Goal: Information Seeking & Learning: Learn about a topic

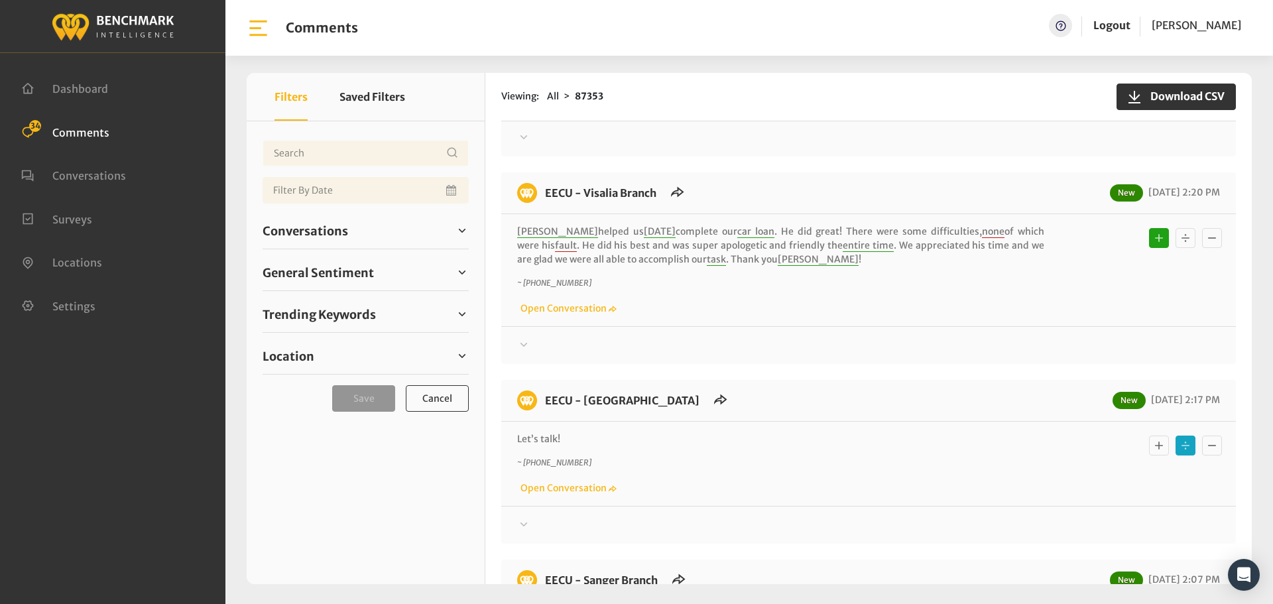
scroll to position [332, 0]
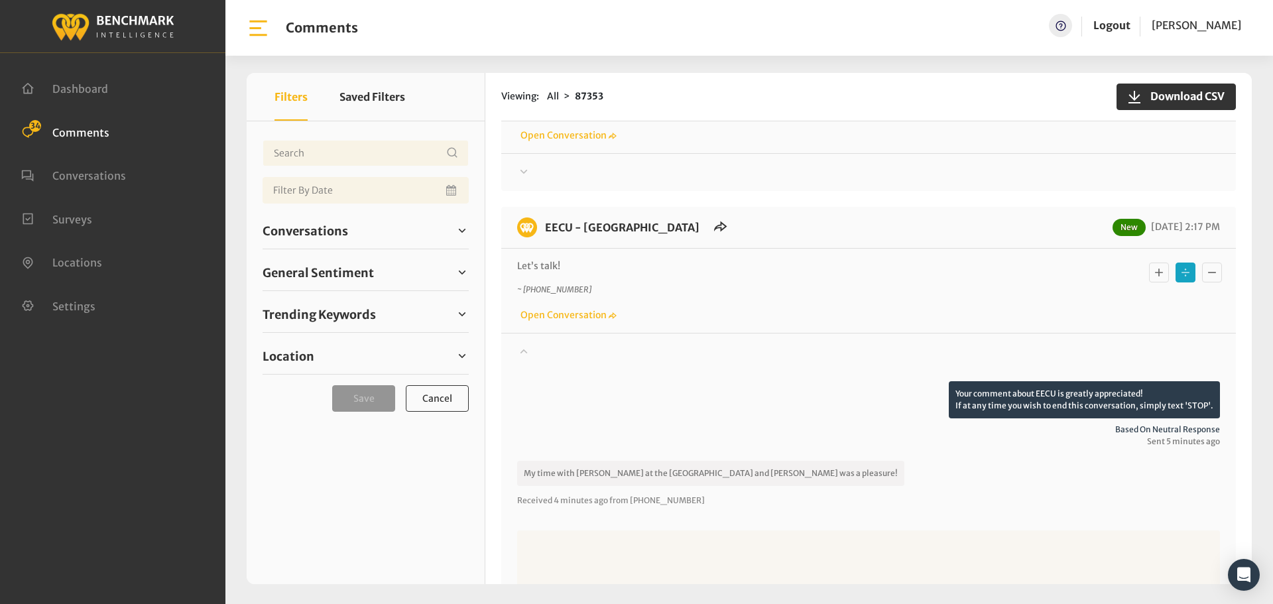
click at [1152, 267] on icon "Basic example" at bounding box center [1158, 273] width 13 height 16
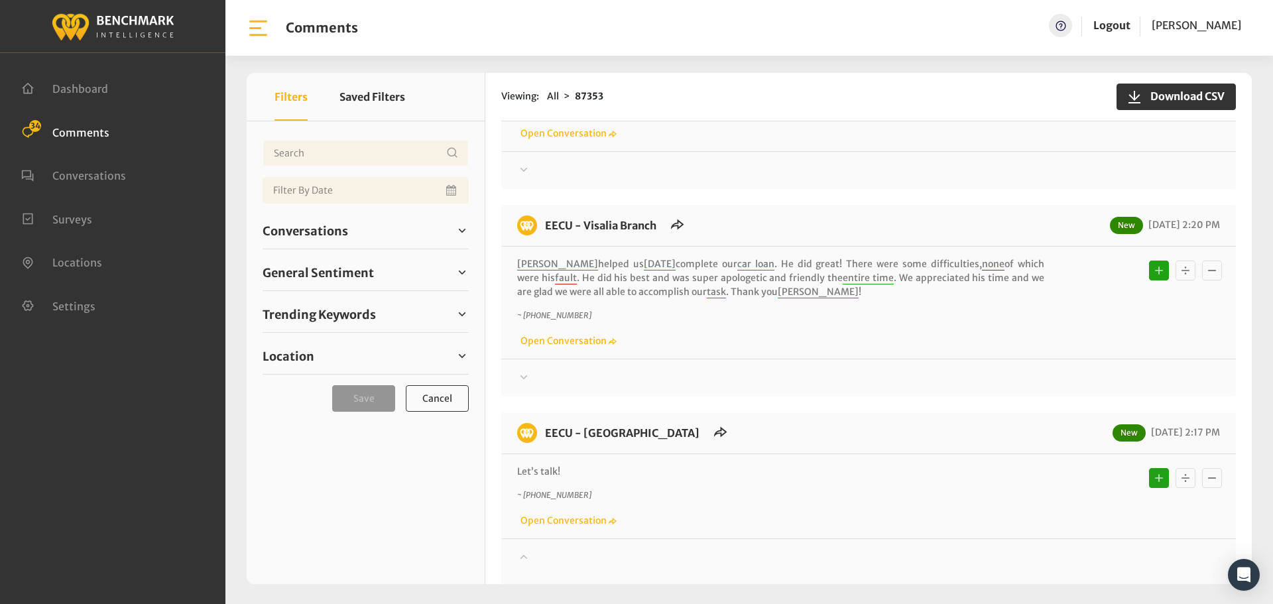
scroll to position [0, 0]
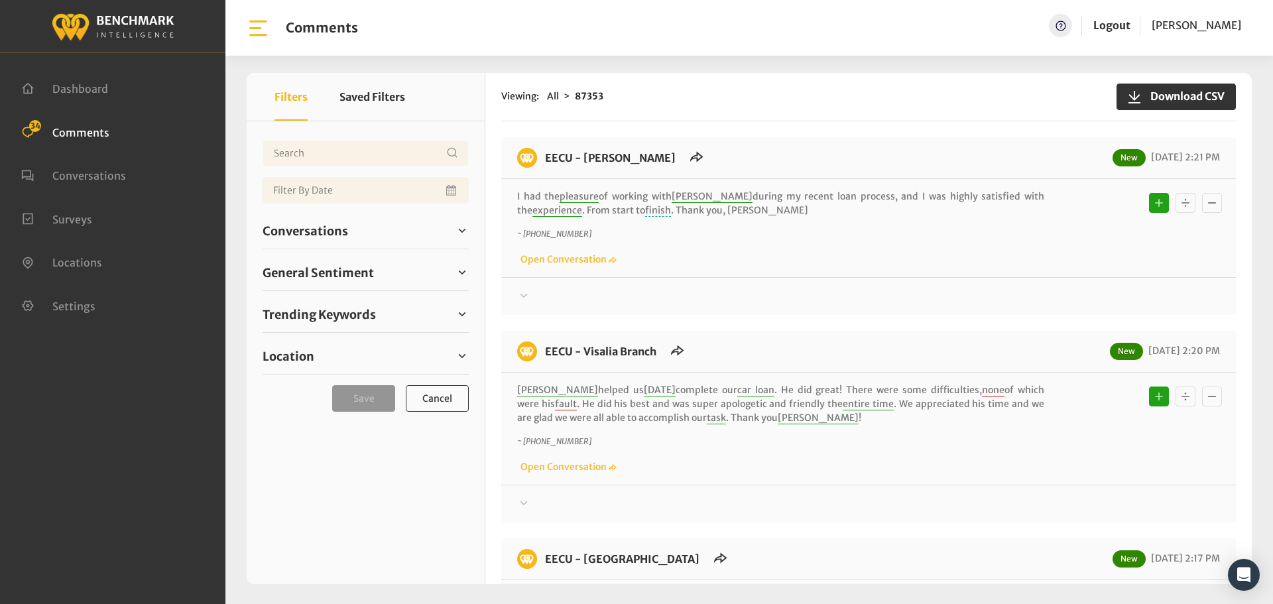
drag, startPoint x: 326, startPoint y: 227, endPoint x: 314, endPoint y: 243, distance: 20.0
click at [326, 227] on span "Conversations" at bounding box center [306, 231] width 86 height 18
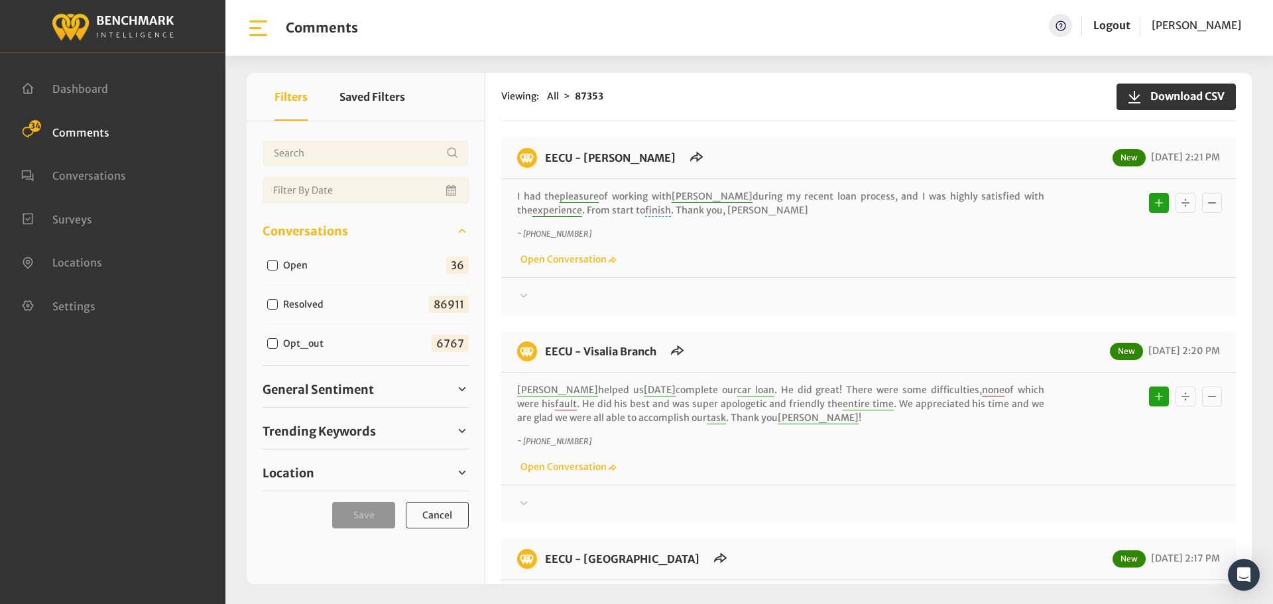
click at [273, 263] on input "Open" at bounding box center [272, 265] width 11 height 11
checkbox input "true"
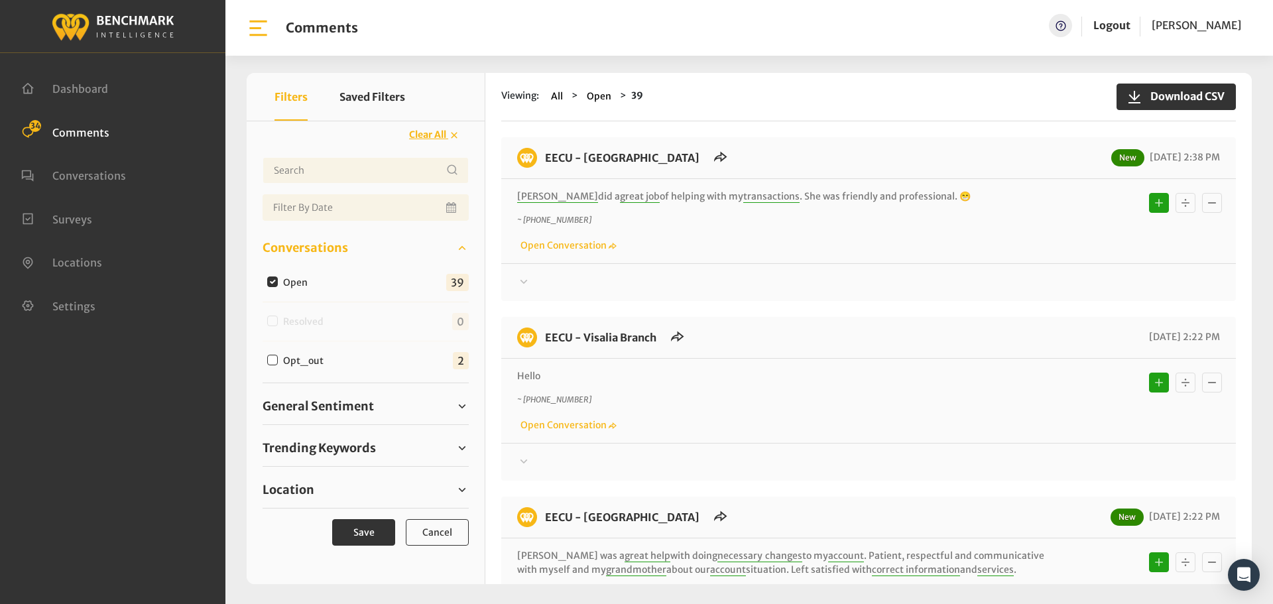
click at [534, 290] on div at bounding box center [868, 282] width 703 height 16
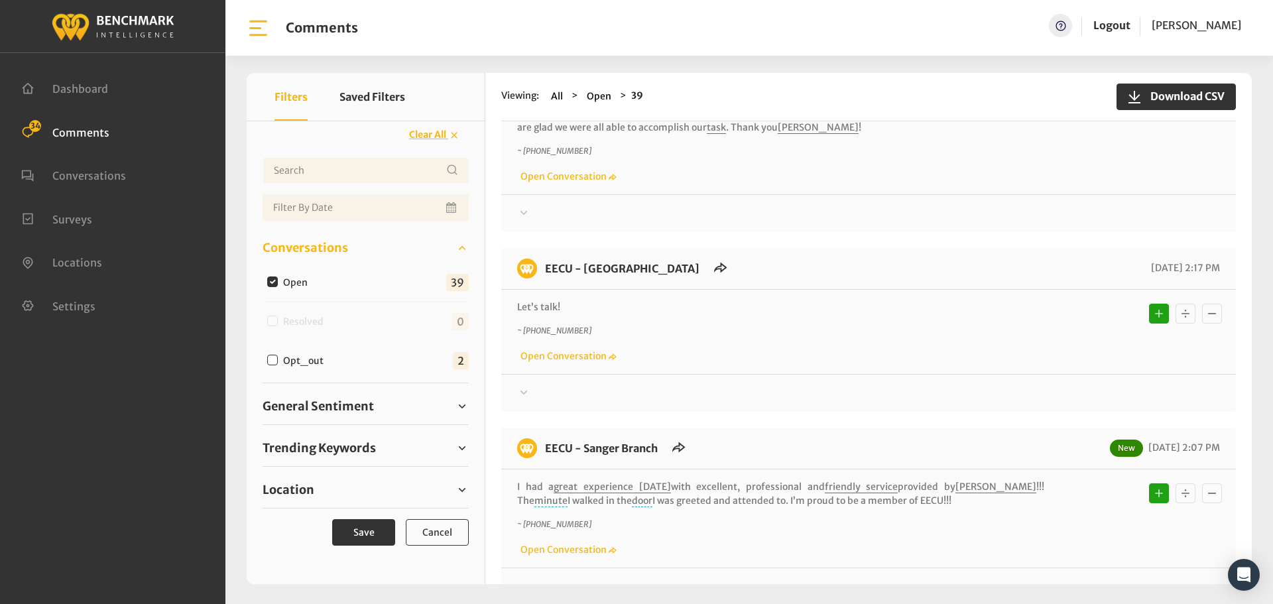
scroll to position [1193, 0]
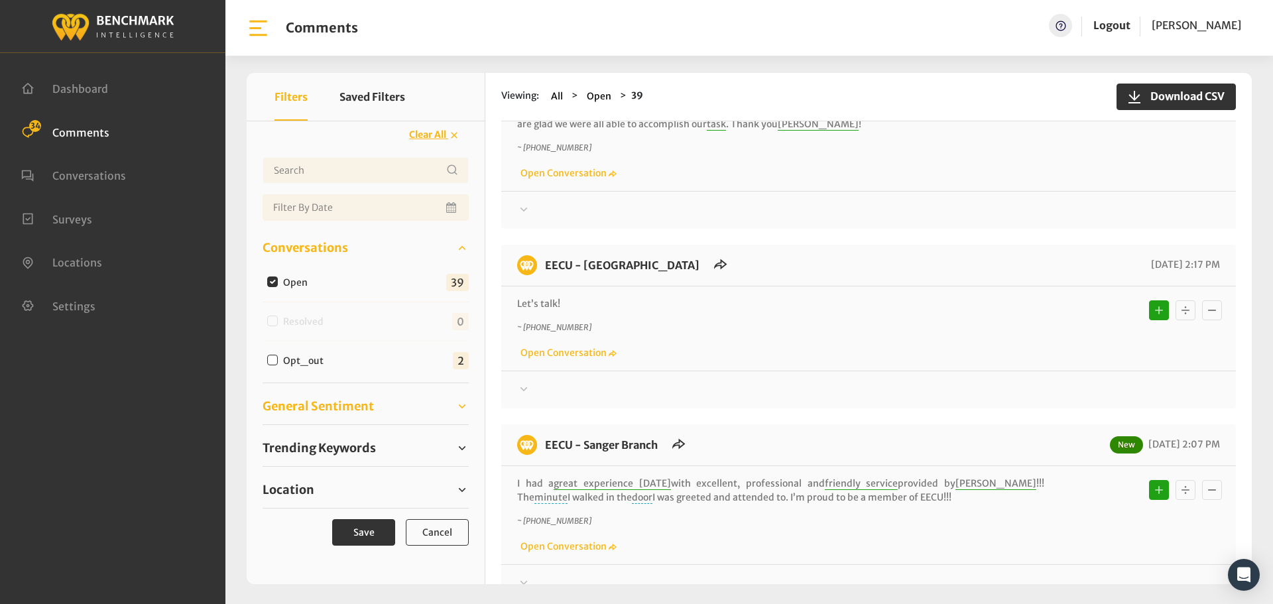
click at [316, 410] on span "General Sentiment" at bounding box center [318, 406] width 111 height 18
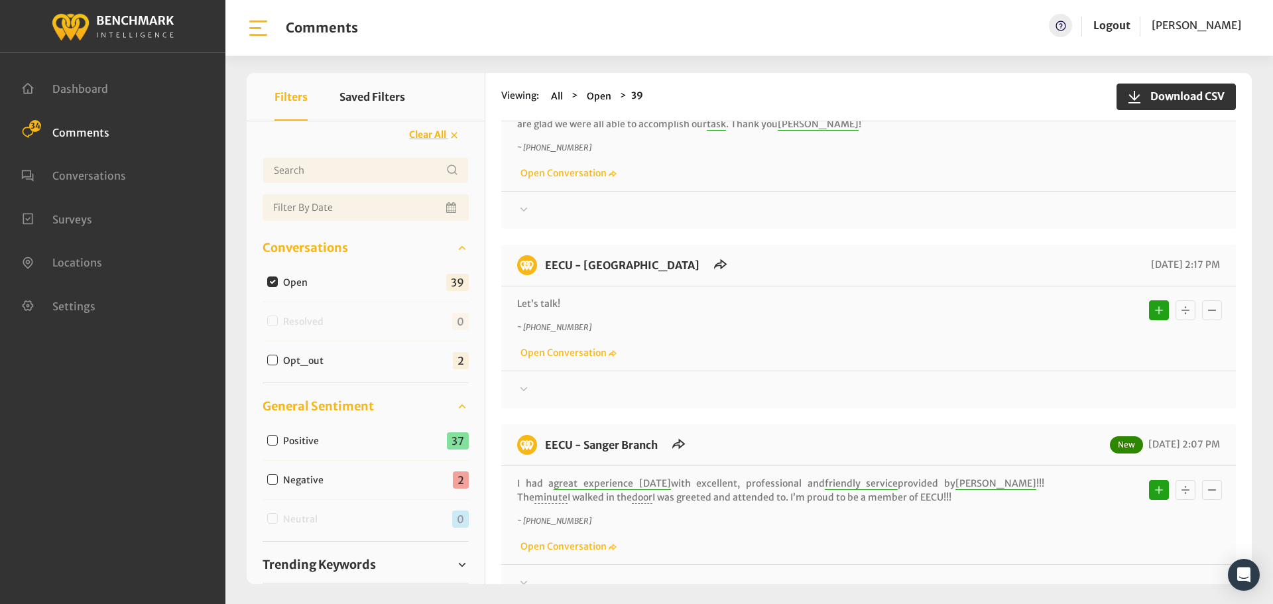
click at [273, 477] on input "Negative" at bounding box center [272, 479] width 11 height 11
checkbox input "true"
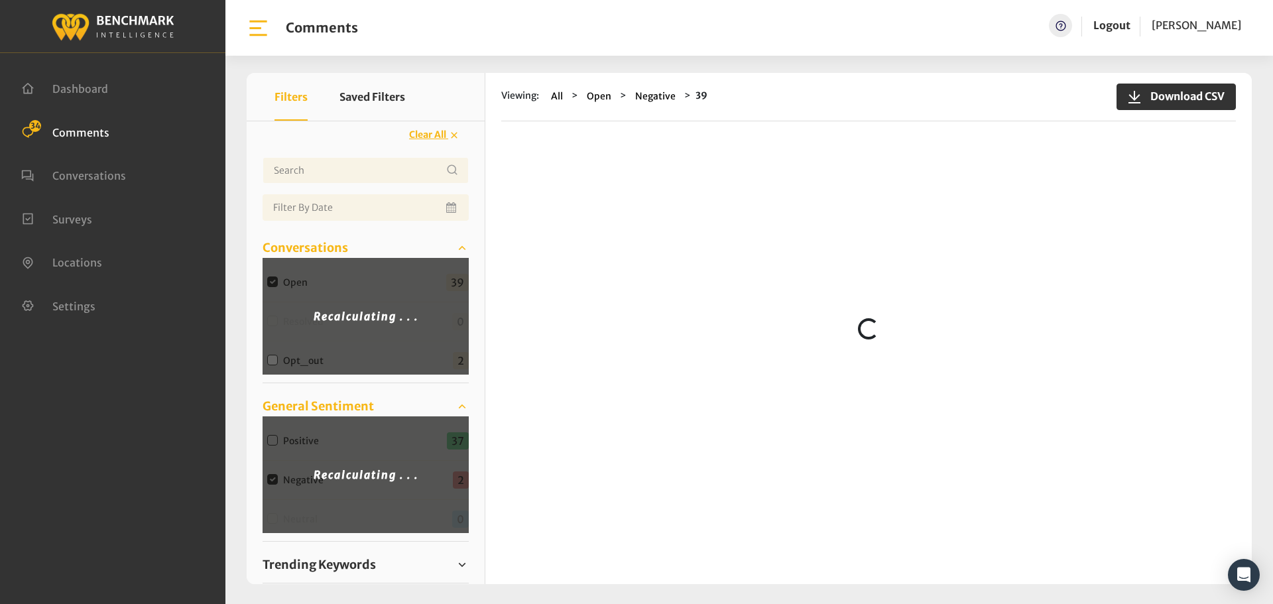
scroll to position [0, 0]
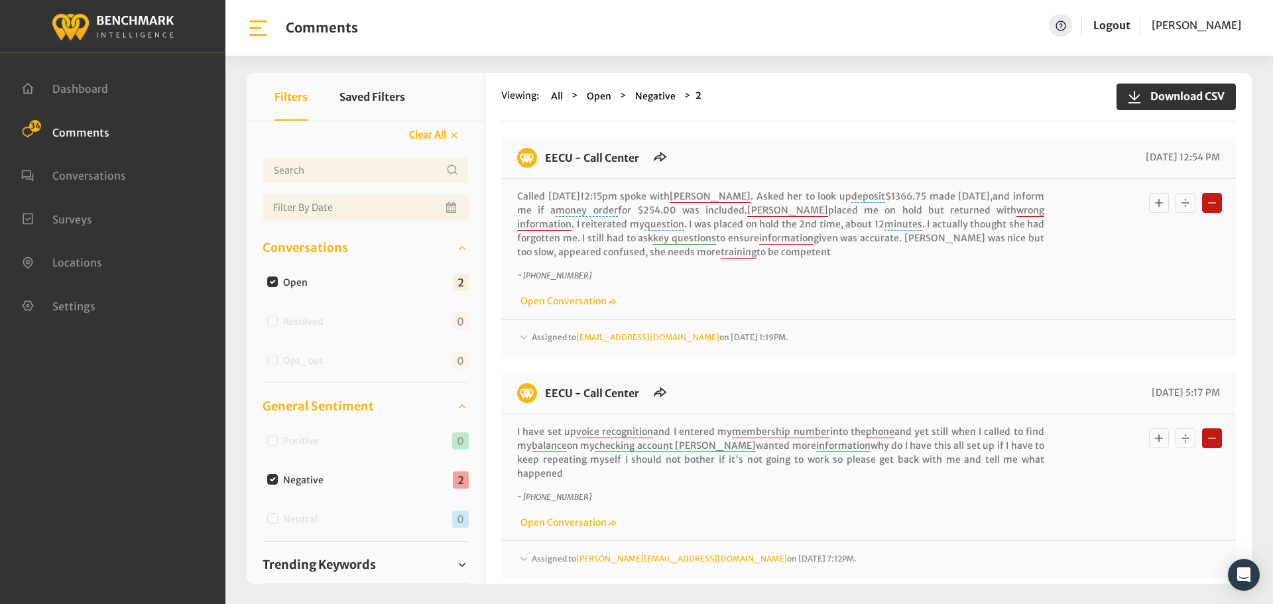
click at [271, 479] on input "Negative" at bounding box center [272, 479] width 11 height 11
checkbox input "false"
